Goal: Information Seeking & Learning: Check status

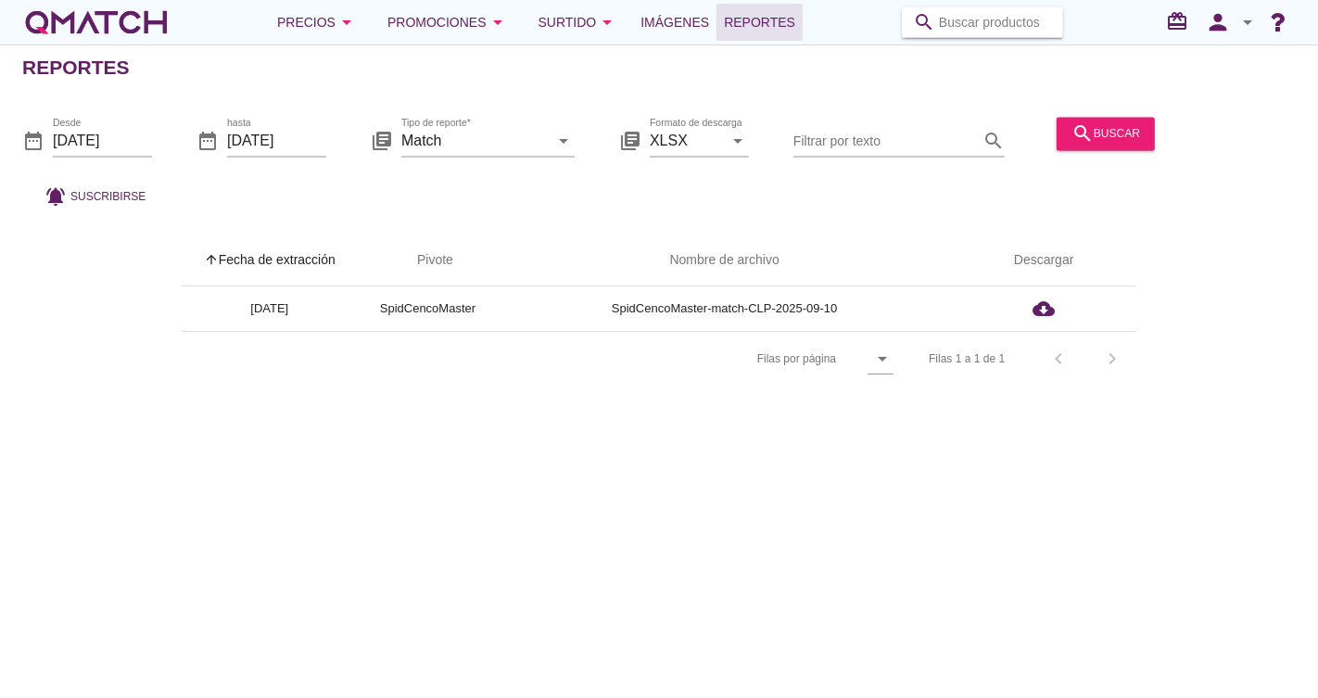
click at [1014, 28] on input "Buscar productos" at bounding box center [995, 22] width 113 height 30
paste input "7802820454307"
type input "7802820454307"
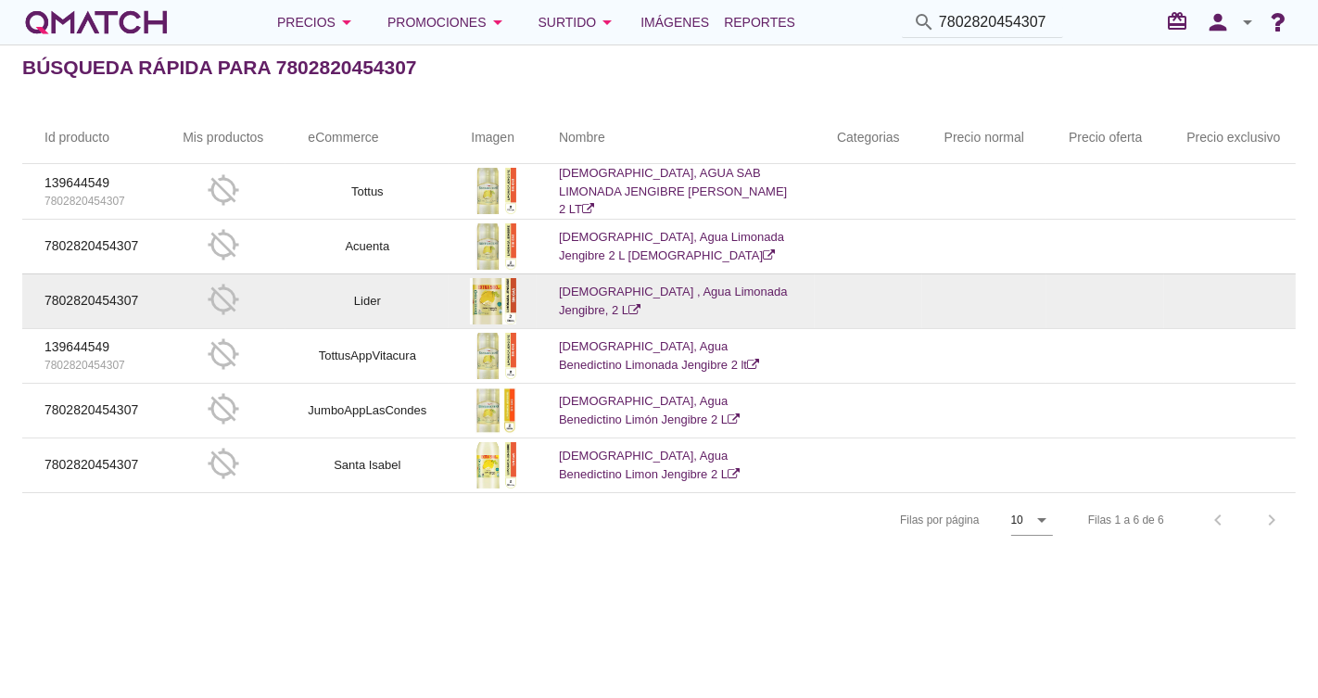
click at [352, 298] on td "Lider" at bounding box center [367, 300] width 163 height 55
click at [364, 298] on td "Lider" at bounding box center [367, 300] width 163 height 55
click at [628, 291] on link "Benedictino , Agua Limonada Jengibre, 2 L" at bounding box center [673, 301] width 229 height 32
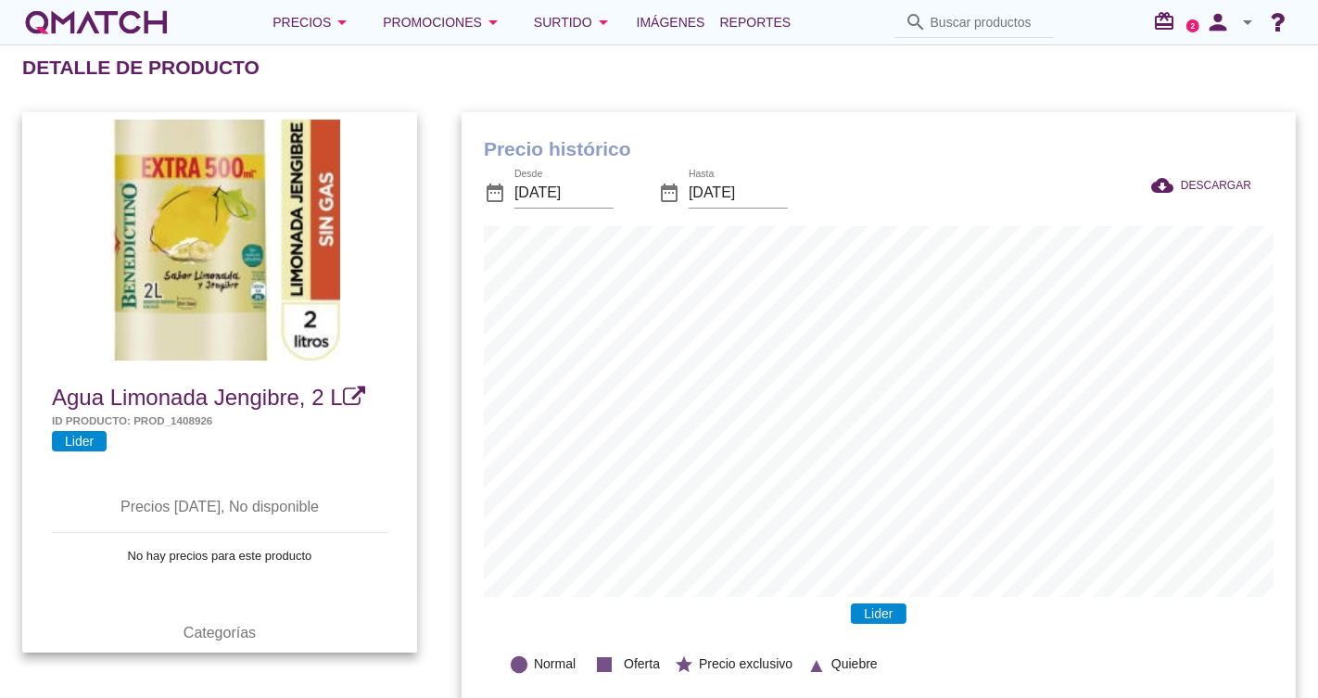
scroll to position [608, 834]
click at [581, 193] on input "[DATE]" at bounding box center [564, 193] width 99 height 30
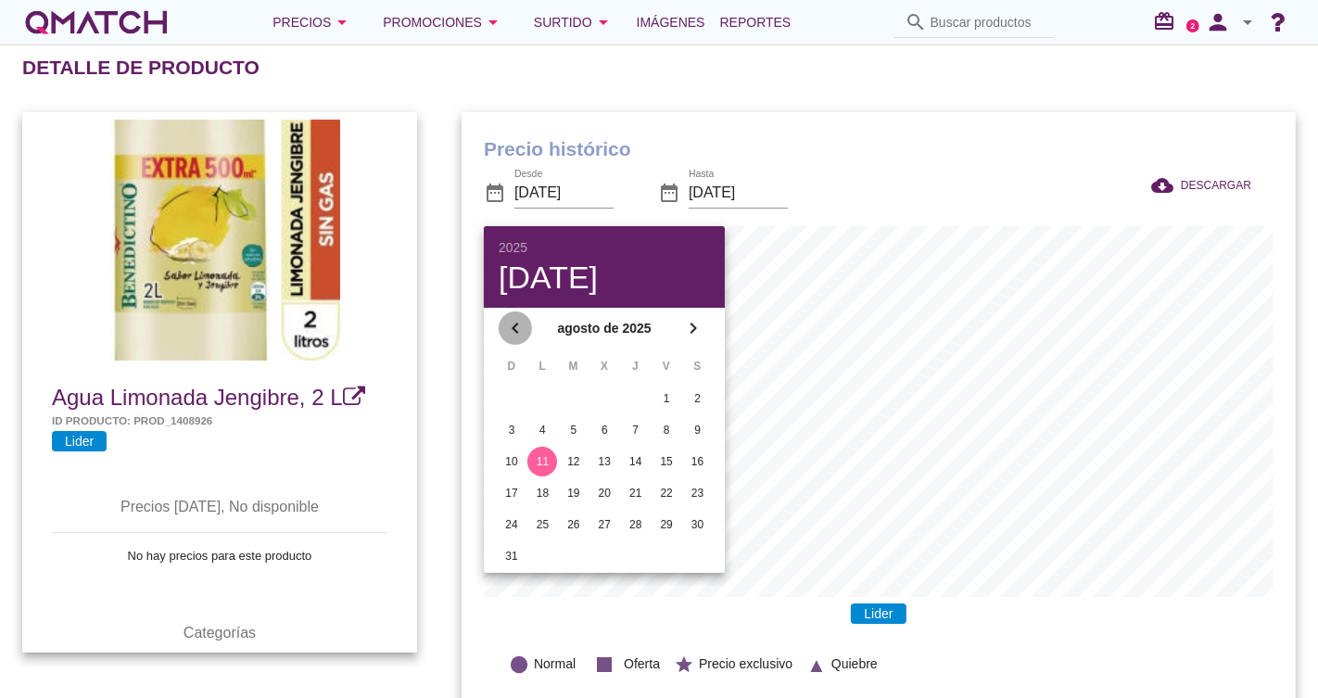
click at [527, 323] on div "chevron_left" at bounding box center [515, 328] width 33 height 22
click at [527, 323] on icon "chevron_left" at bounding box center [515, 328] width 22 height 22
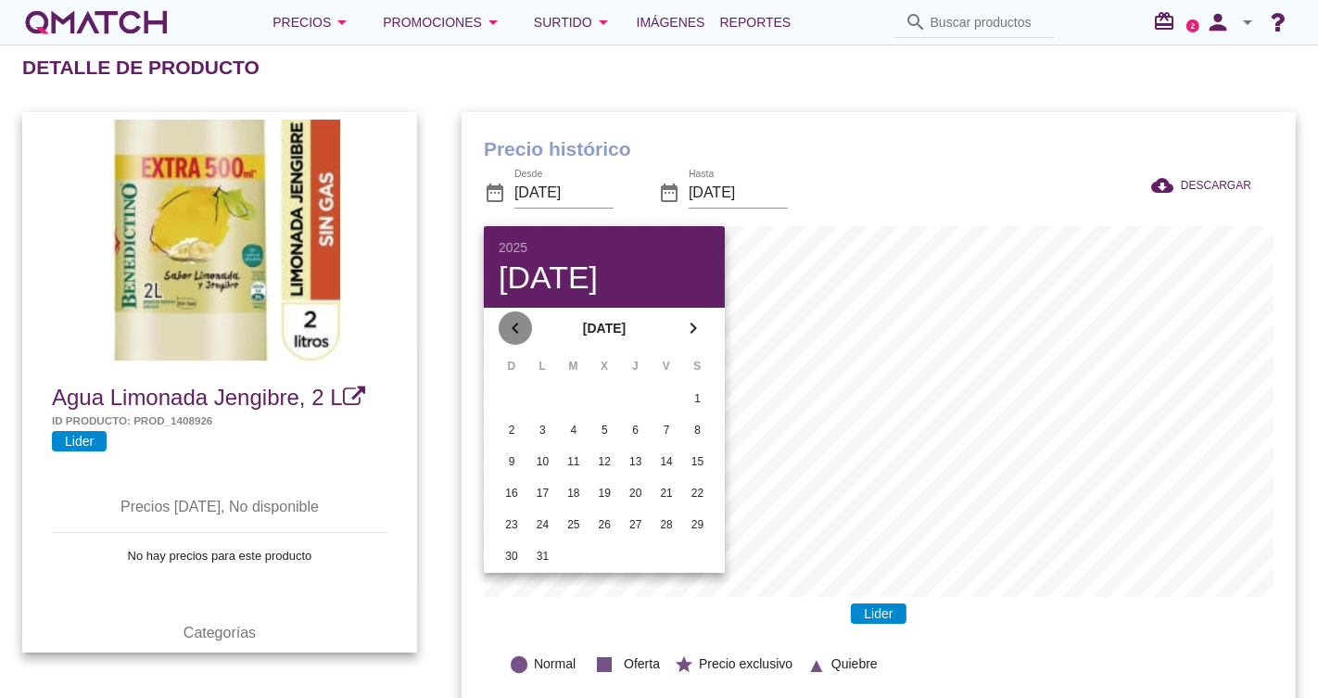
click at [527, 323] on icon "chevron_left" at bounding box center [515, 328] width 22 height 22
click at [526, 323] on icon "chevron_left" at bounding box center [515, 328] width 22 height 22
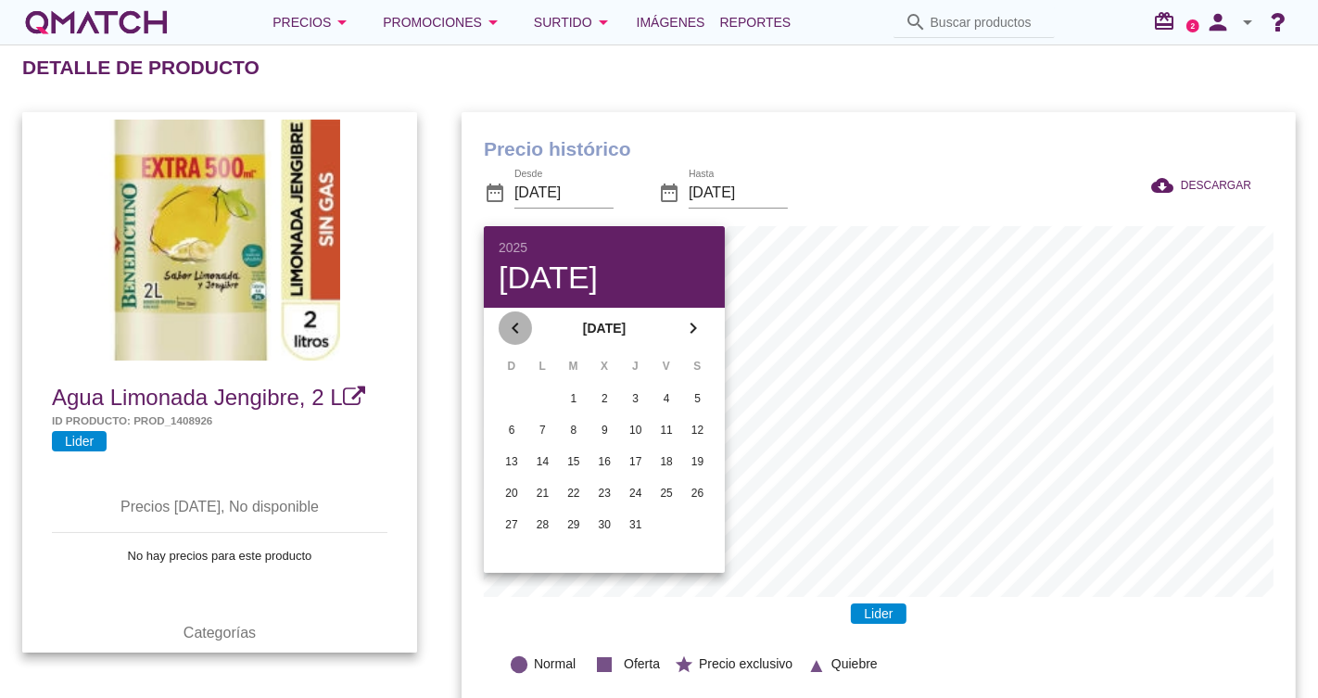
click at [526, 323] on icon "chevron_left" at bounding box center [515, 328] width 22 height 22
click at [700, 393] on div "1" at bounding box center [698, 398] width 30 height 17
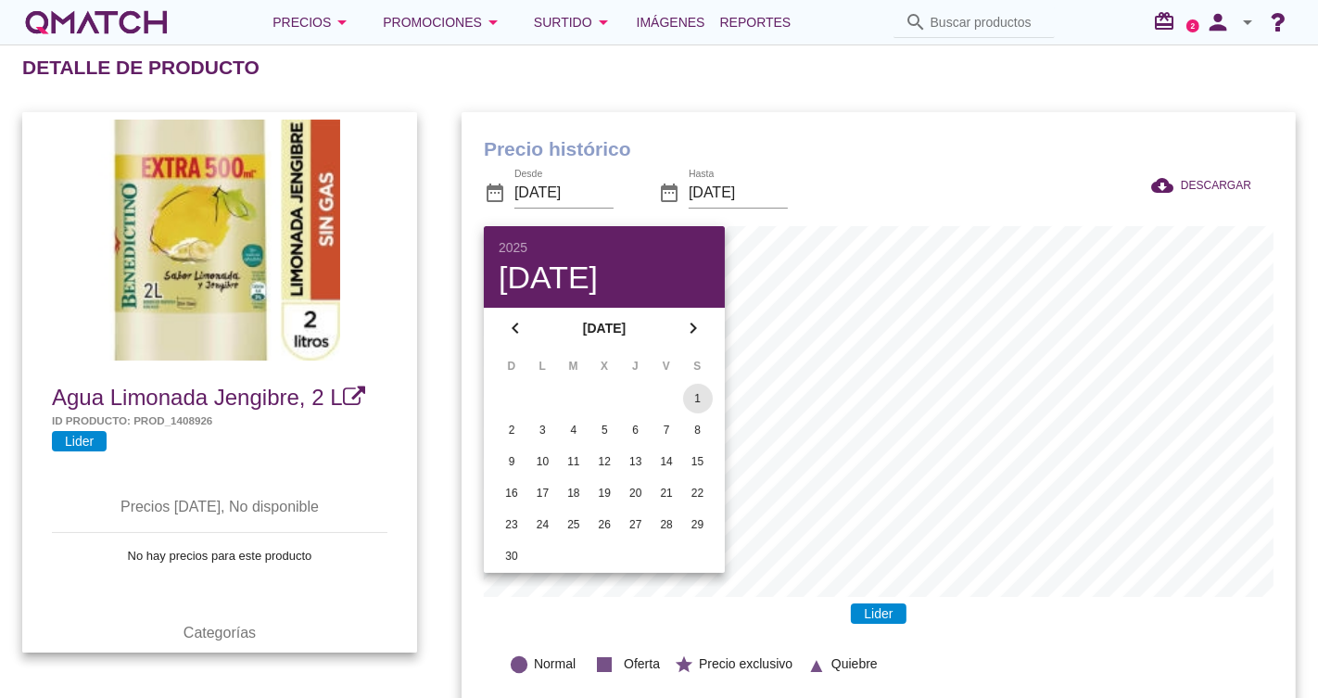
type input "[DATE]"
click at [969, 147] on h1 "Precio histórico" at bounding box center [879, 149] width 790 height 30
